Goal: Information Seeking & Learning: Find specific fact

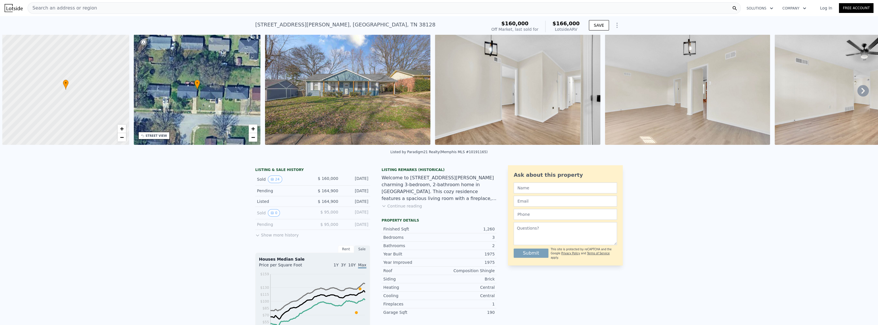
scroll to position [0, 2]
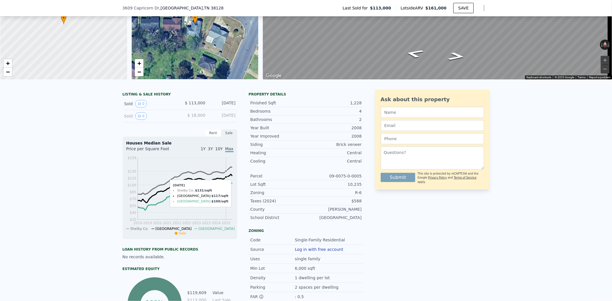
scroll to position [62, 0]
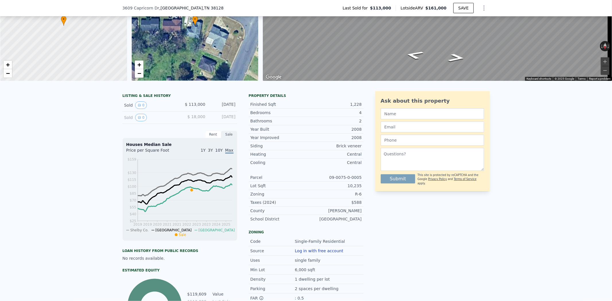
click at [203, 7] on span ", [GEOGRAPHIC_DATA] 38128" at bounding box center [213, 8] width 21 height 5
drag, startPoint x: 176, startPoint y: 7, endPoint x: 166, endPoint y: 7, distance: 10.1
click at [166, 7] on span ", [GEOGRAPHIC_DATA] , [GEOGRAPHIC_DATA] 38128" at bounding box center [191, 8] width 64 height 6
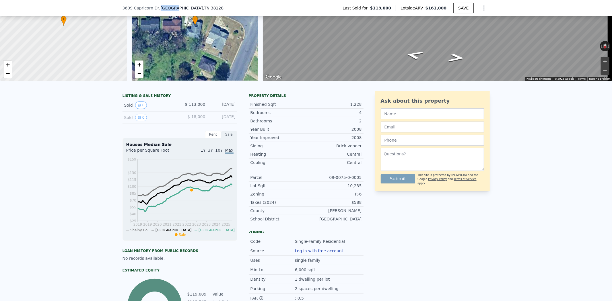
click at [166, 7] on span ", [GEOGRAPHIC_DATA] , [GEOGRAPHIC_DATA] 38128" at bounding box center [191, 8] width 64 height 6
drag, startPoint x: 166, startPoint y: 7, endPoint x: 163, endPoint y: 9, distance: 3.1
click at [163, 9] on span ", [GEOGRAPHIC_DATA] , [GEOGRAPHIC_DATA] 38128" at bounding box center [191, 8] width 64 height 6
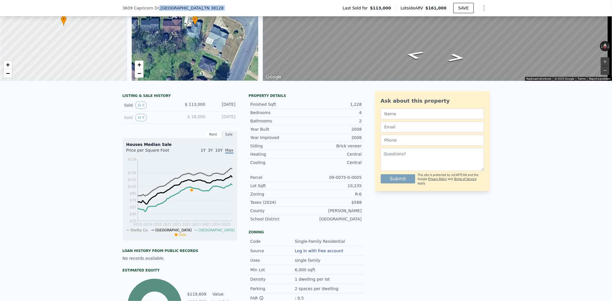
click at [163, 9] on span ", [GEOGRAPHIC_DATA] , [GEOGRAPHIC_DATA] 38128" at bounding box center [191, 8] width 64 height 6
click at [137, 13] on div "[STREET_ADDRESS] Last Sold for $113,000 Lotside ARV $161,000 SAVE" at bounding box center [306, 8] width 367 height 16
drag, startPoint x: 119, startPoint y: 8, endPoint x: 201, endPoint y: 9, distance: 82.7
click at [201, 9] on div "[STREET_ADDRESS] Last Sold for $113,000 Lotside ARV $161,000 SAVE" at bounding box center [306, 8] width 612 height 16
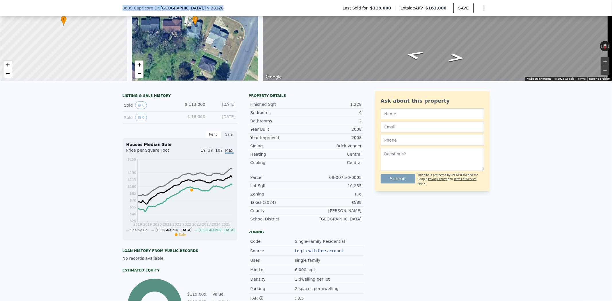
copy div "[STREET_ADDRESS]"
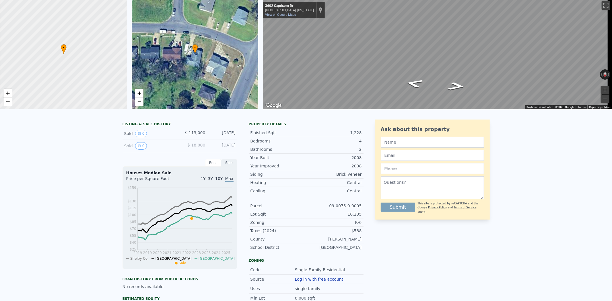
scroll to position [2, 0]
